Goal: Use online tool/utility: Utilize a website feature to perform a specific function

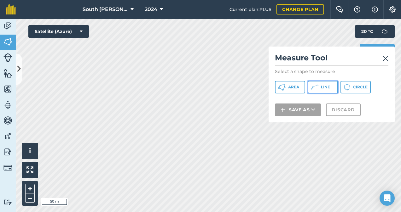
click at [285, 88] on icon at bounding box center [282, 88] width 8 height 8
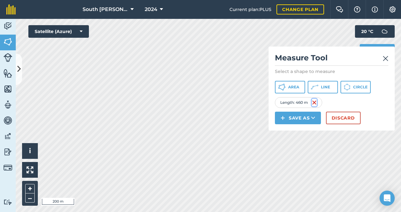
click at [315, 102] on img at bounding box center [314, 103] width 5 height 8
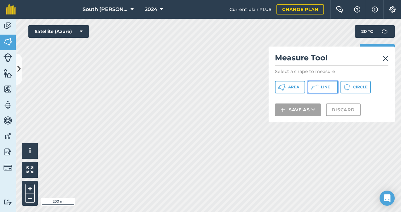
click at [328, 88] on span "Line" at bounding box center [325, 87] width 9 height 5
click at [385, 59] on img at bounding box center [386, 59] width 6 height 8
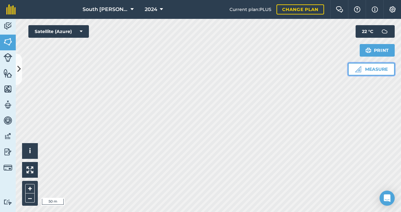
click at [360, 72] on button "Measure" at bounding box center [371, 69] width 47 height 13
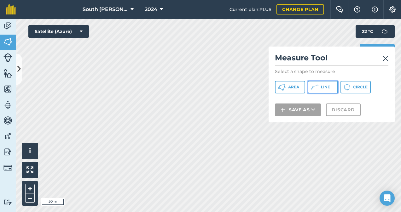
click at [320, 87] on button "Line" at bounding box center [323, 87] width 30 height 13
click at [386, 60] on img at bounding box center [386, 59] width 6 height 8
